Goal: Transaction & Acquisition: Purchase product/service

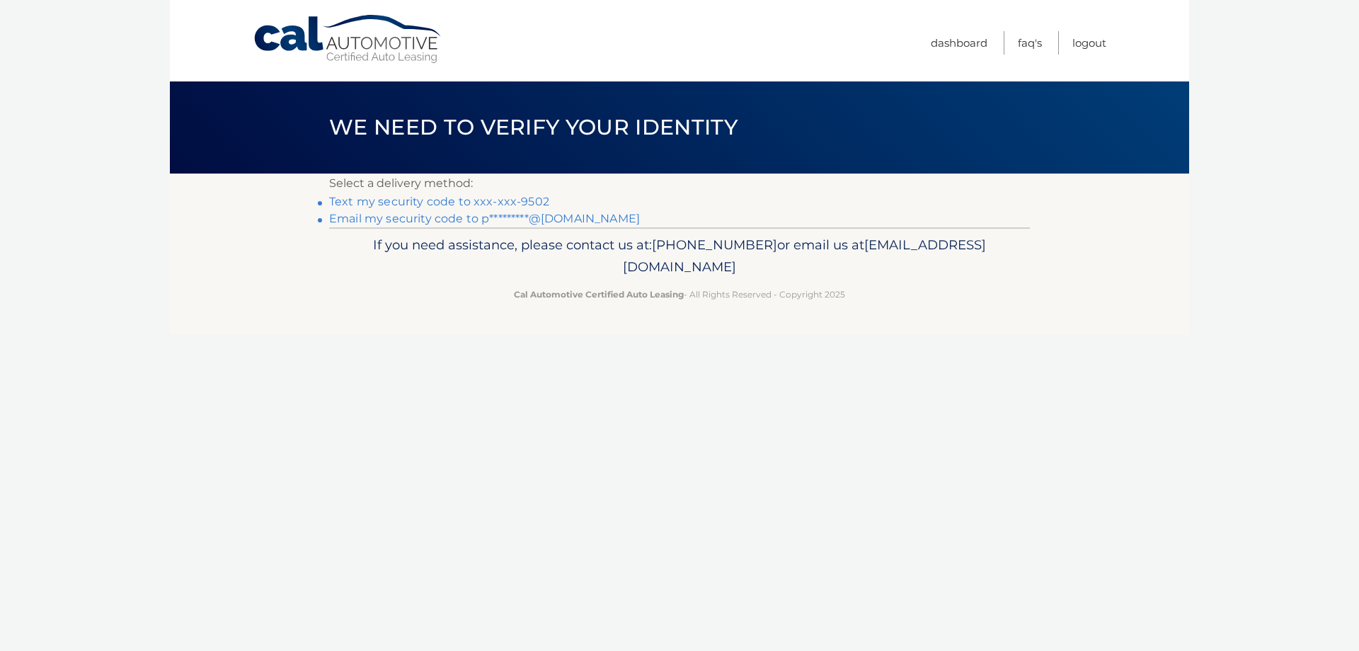
click at [503, 199] on link "Text my security code to xxx-xxx-9502" at bounding box center [439, 201] width 220 height 13
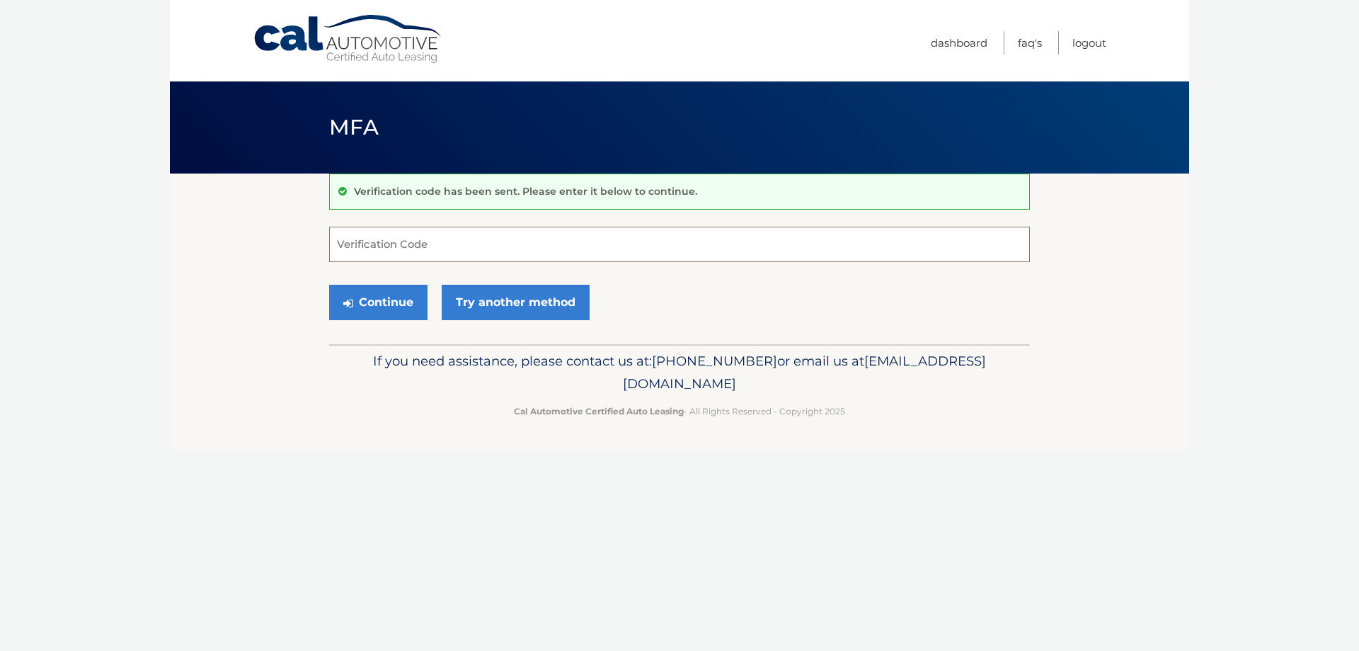
click at [509, 249] on input "Verification Code" at bounding box center [679, 244] width 701 height 35
type input "599752"
click at [392, 301] on button "Continue" at bounding box center [378, 302] width 98 height 35
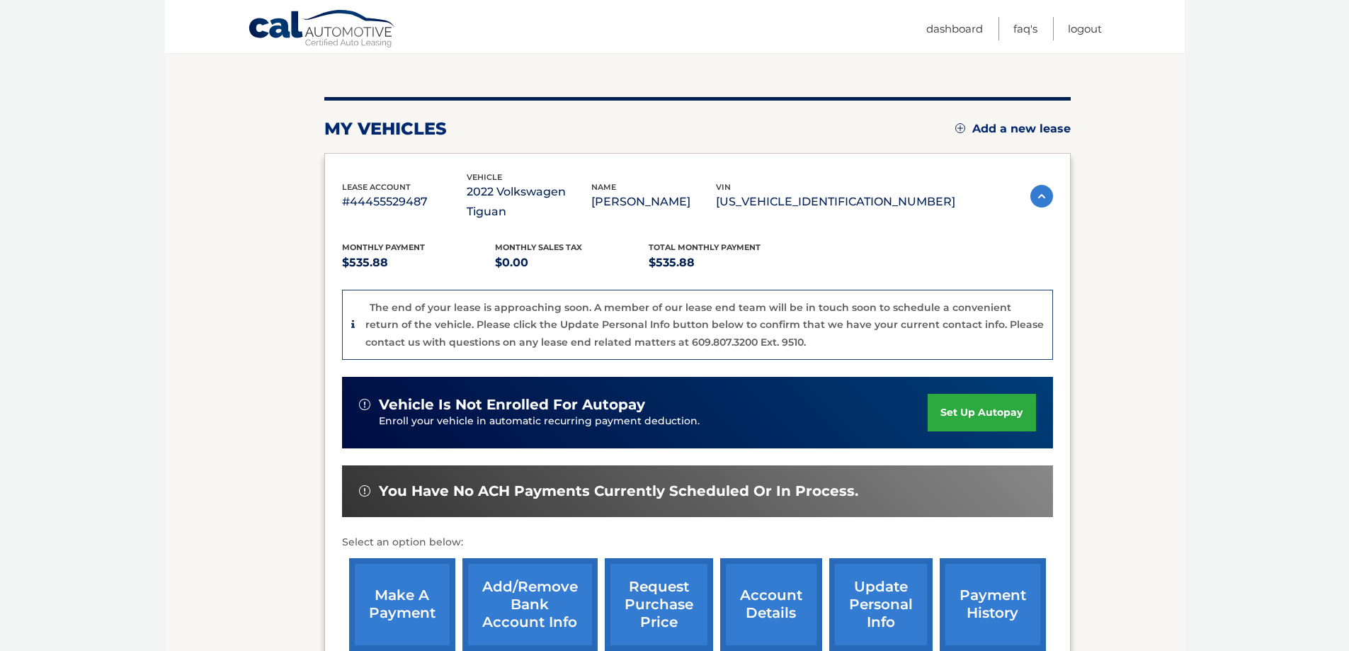
scroll to position [142, 0]
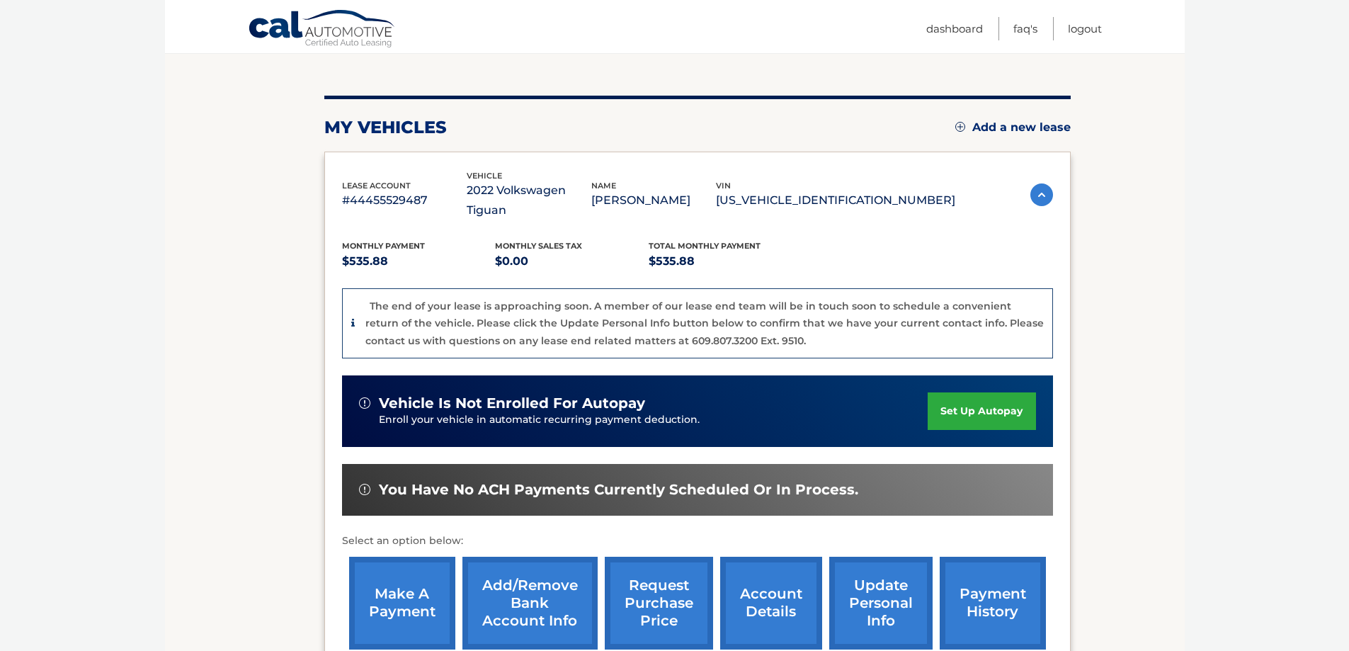
click at [428, 582] on link "make a payment" at bounding box center [402, 602] width 106 height 93
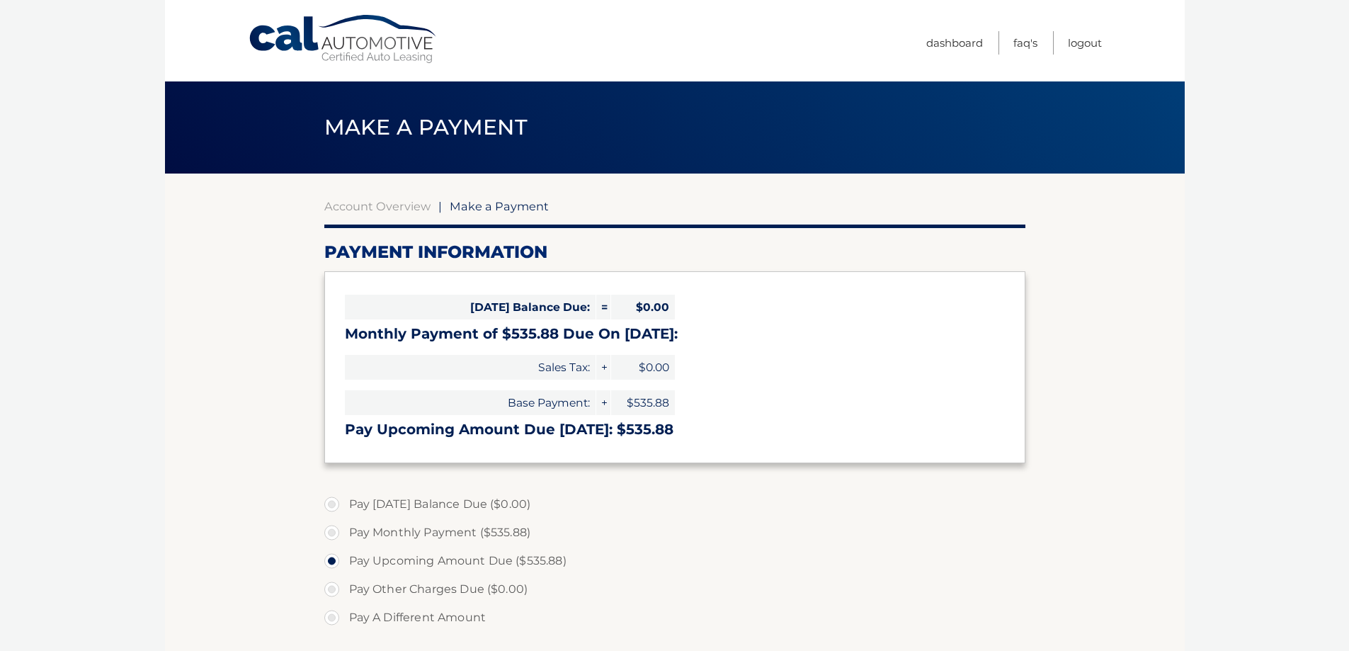
select select "MWQ3NWRhYTQtYjljNy00ZWNmLWE3OTUtOTFiYWM4MDhlYTlh"
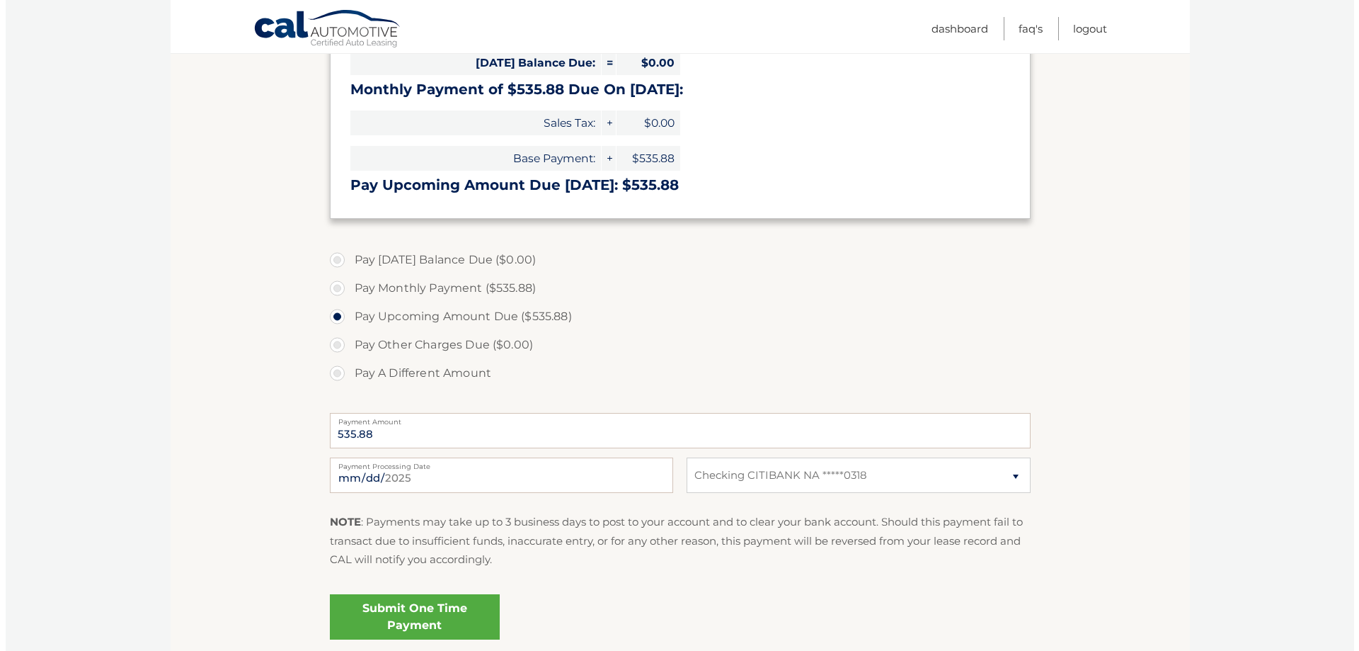
scroll to position [283, 0]
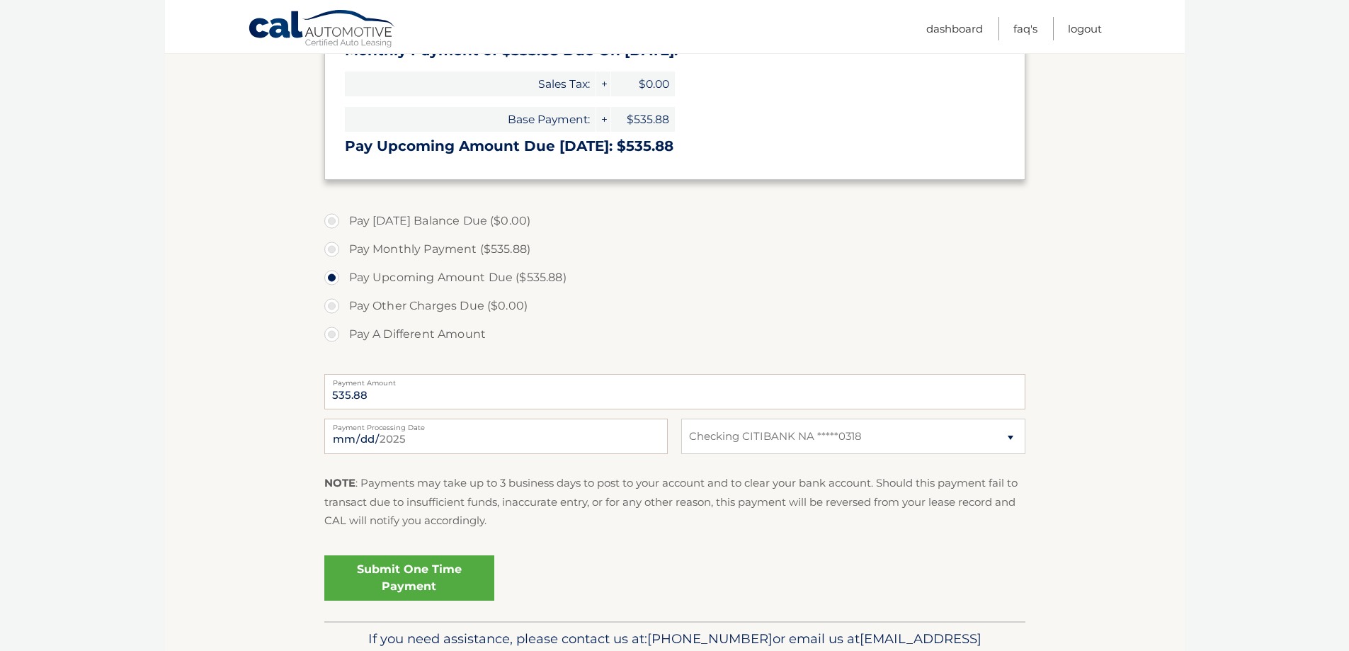
click at [427, 577] on link "Submit One Time Payment" at bounding box center [409, 577] width 170 height 45
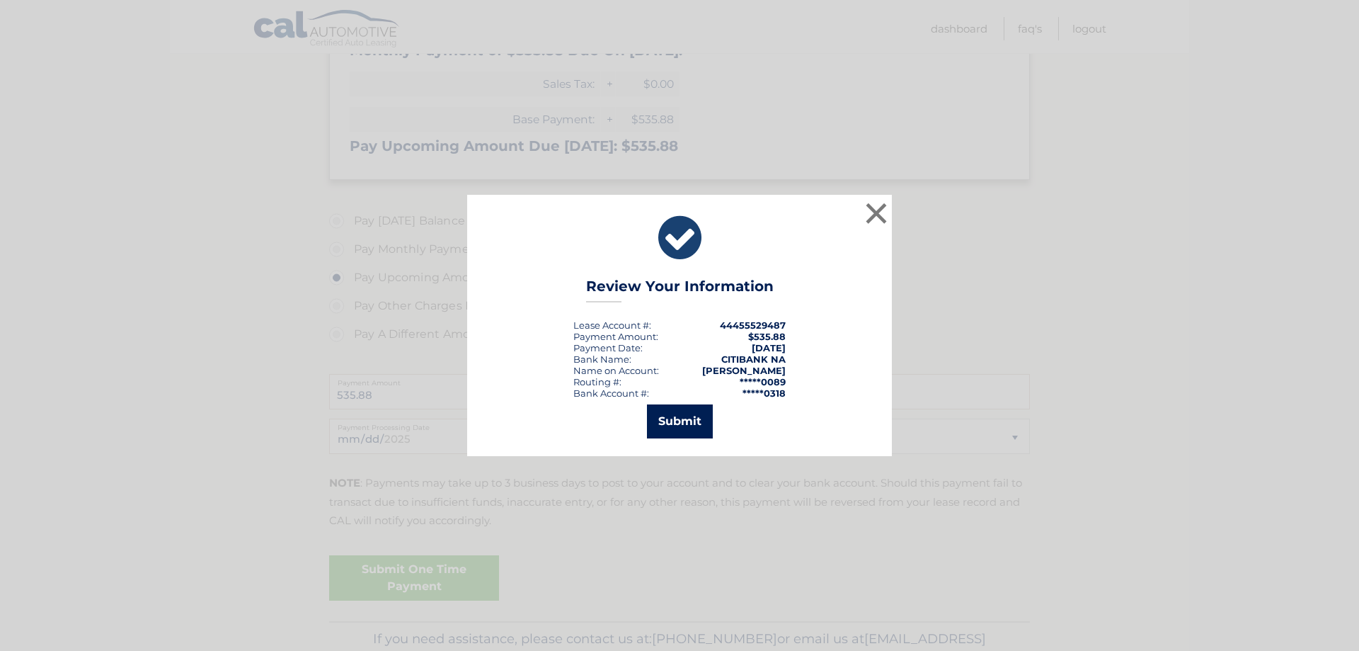
click at [695, 427] on button "Submit" at bounding box center [680, 421] width 66 height 34
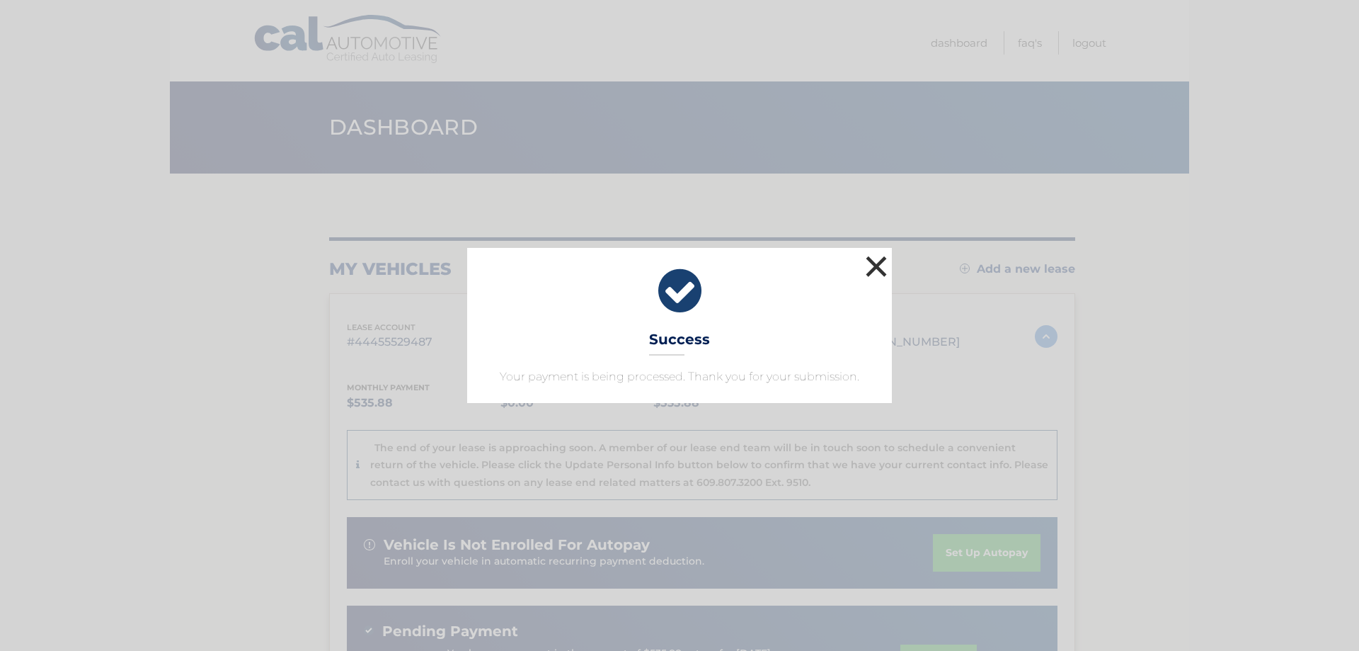
click at [874, 258] on button "×" at bounding box center [876, 266] width 28 height 28
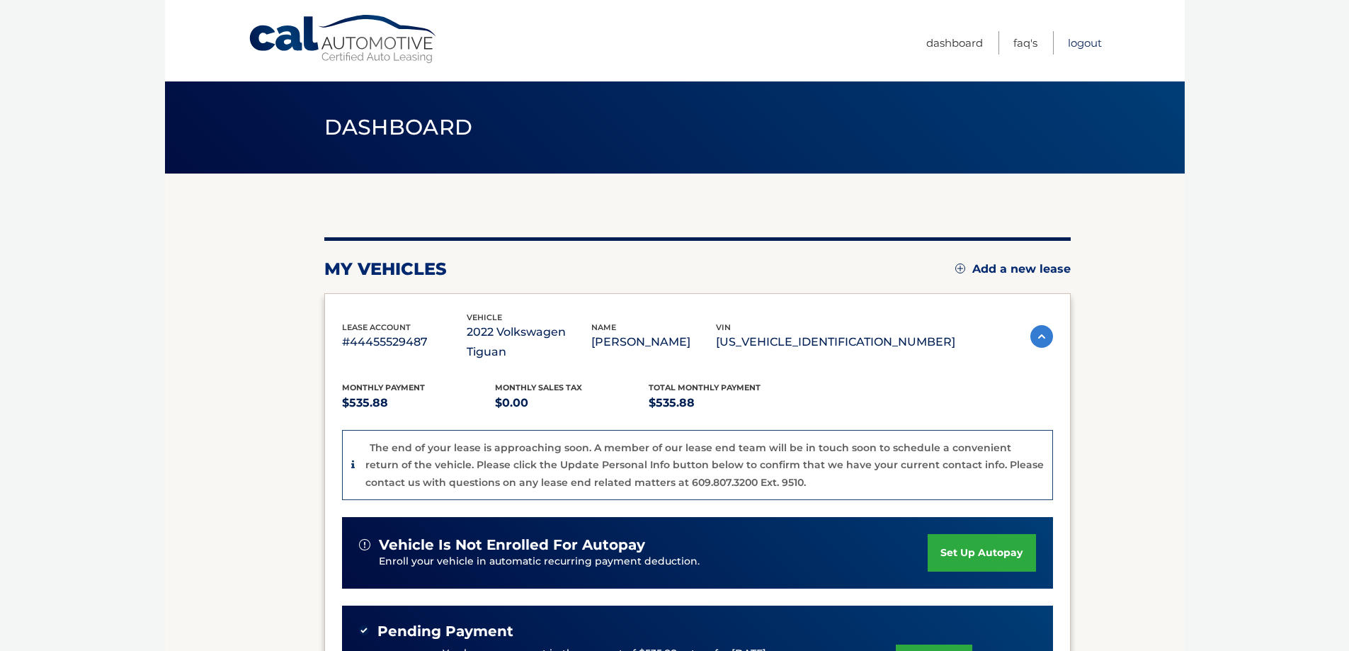
click at [1082, 42] on link "Logout" at bounding box center [1085, 42] width 34 height 23
